Goal: Information Seeking & Learning: Learn about a topic

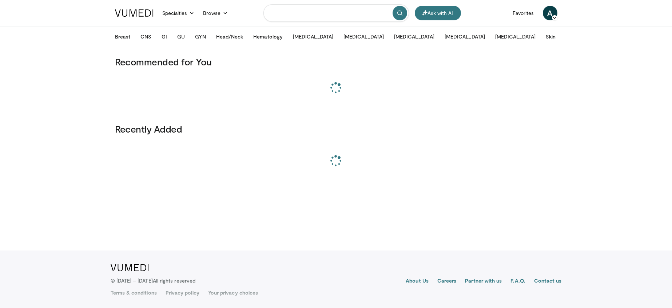
click at [315, 13] on input "Search topics, interventions" at bounding box center [336, 12] width 146 height 17
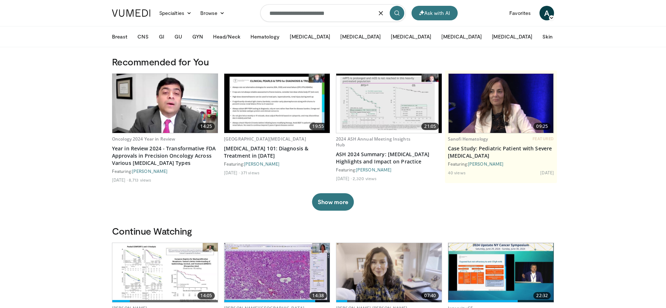
type input "**********"
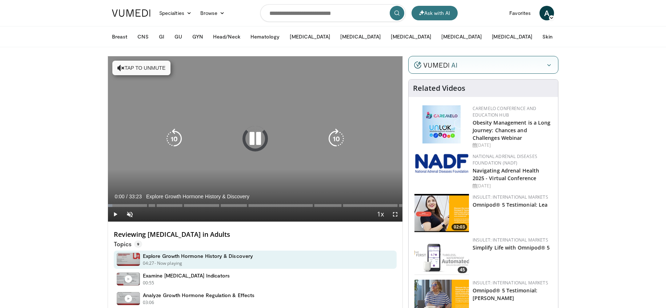
click at [248, 151] on div "10 seconds Tap to unmute" at bounding box center [255, 139] width 295 height 166
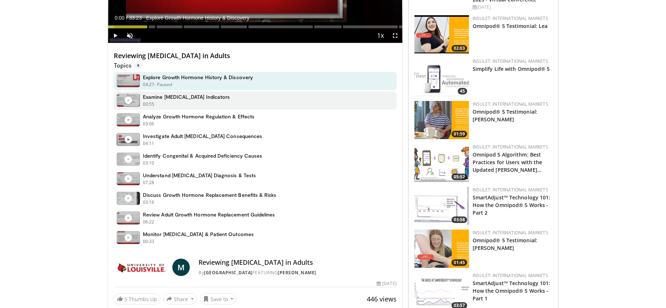
scroll to position [217, 0]
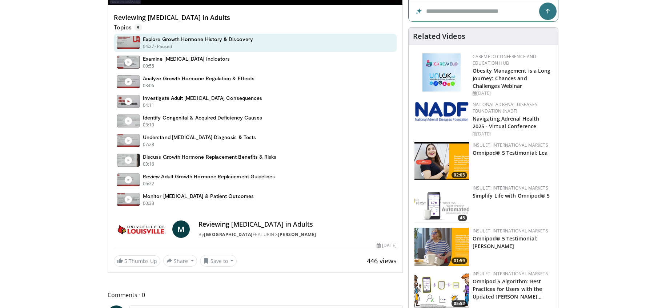
drag, startPoint x: 339, startPoint y: 221, endPoint x: 211, endPoint y: 219, distance: 127.7
click at [212, 219] on div "M Reviewing [MEDICAL_DATA] in Adults By [GEOGRAPHIC_DATA] FEATURING [PERSON_NAM…" at bounding box center [255, 227] width 295 height 25
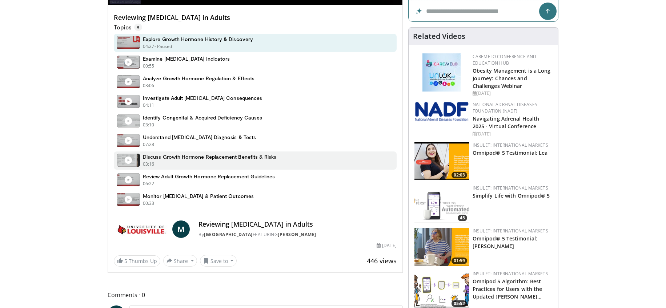
copy h4 "Reviewing [MEDICAL_DATA] in Adults"
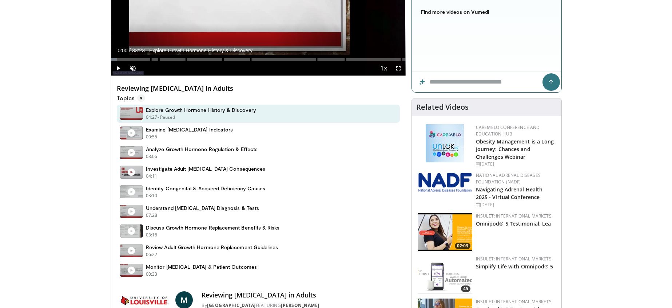
scroll to position [0, 0]
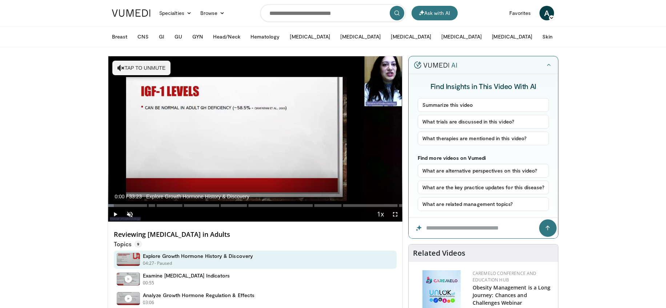
drag, startPoint x: 253, startPoint y: 238, endPoint x: 109, endPoint y: 238, distance: 144.4
copy h4 "Reviewing [MEDICAL_DATA] in Adults"
